Goal: Find specific page/section: Find specific page/section

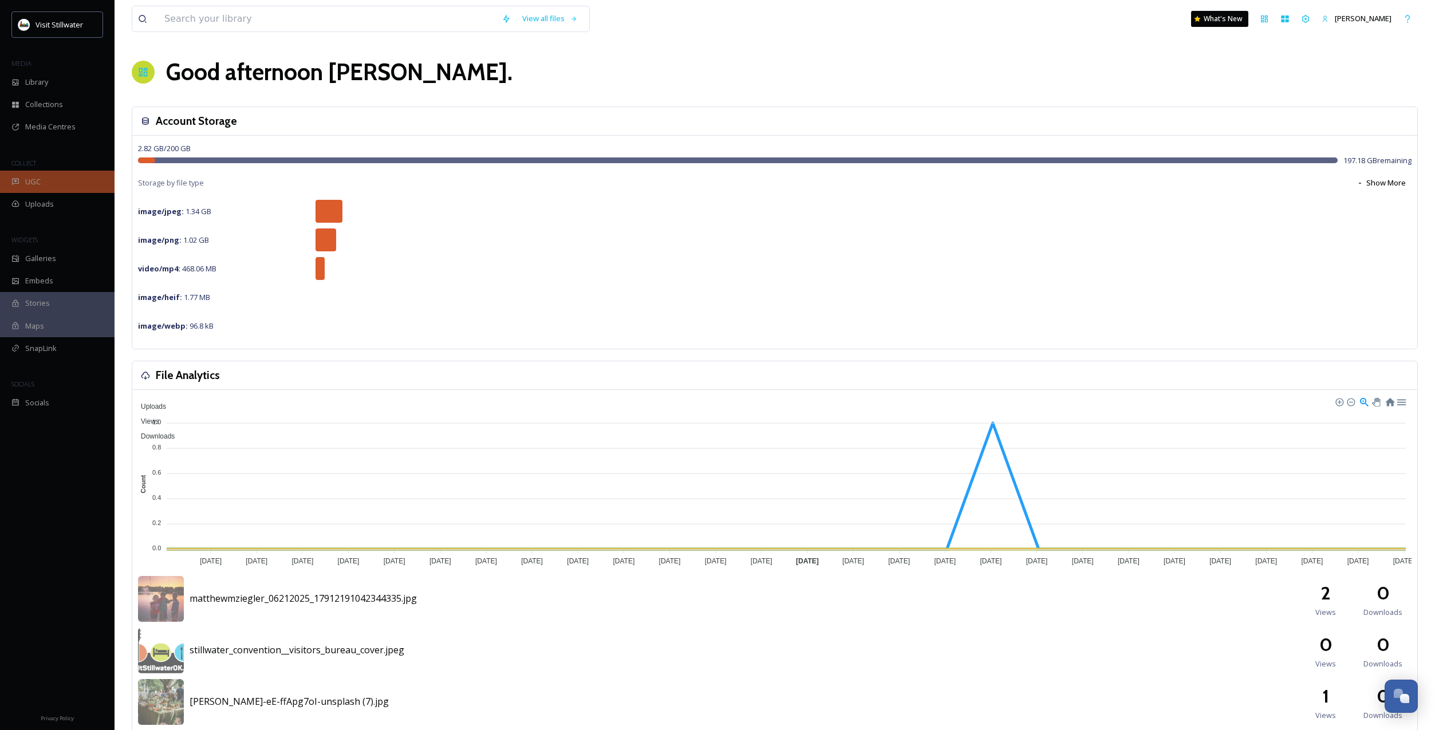
click at [38, 179] on span "UGC" at bounding box center [32, 181] width 15 height 11
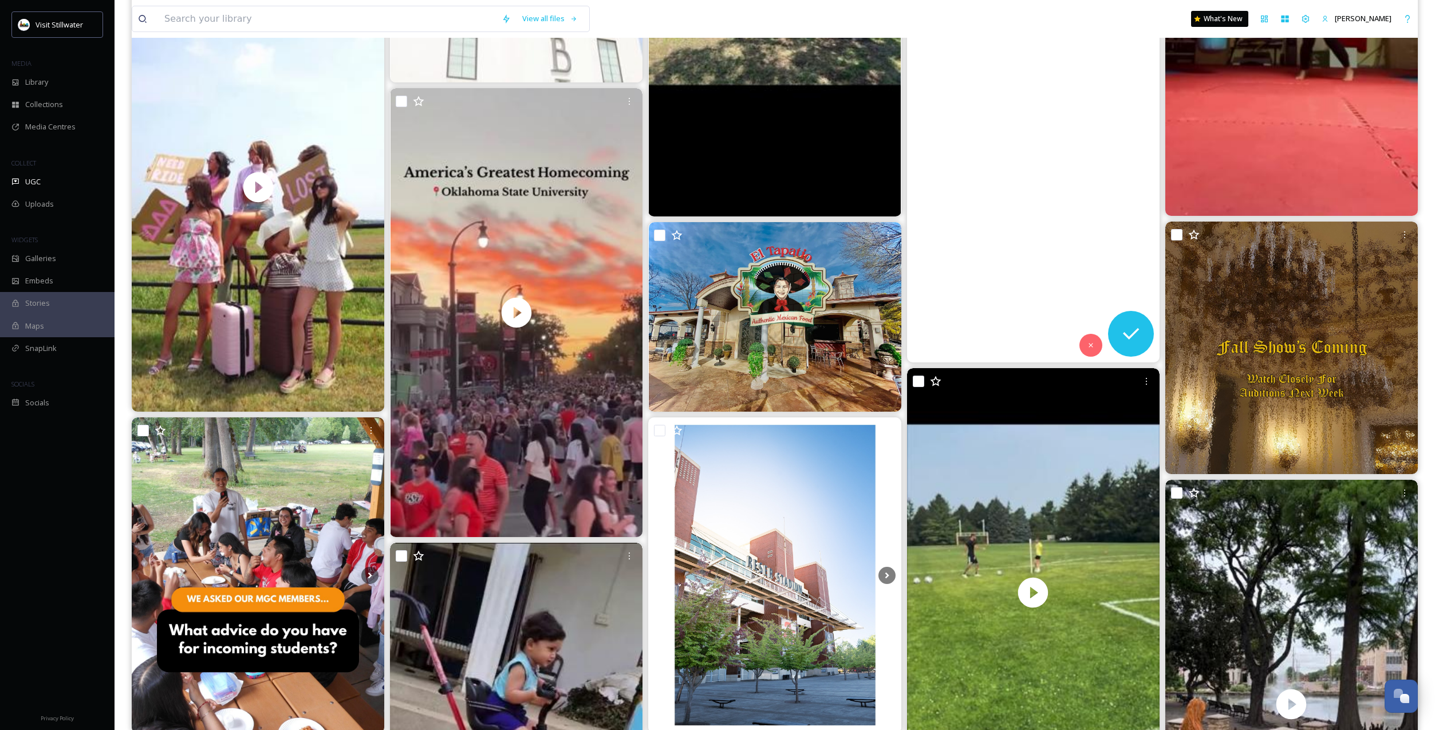
scroll to position [1317, 0]
